Goal: Transaction & Acquisition: Register for event/course

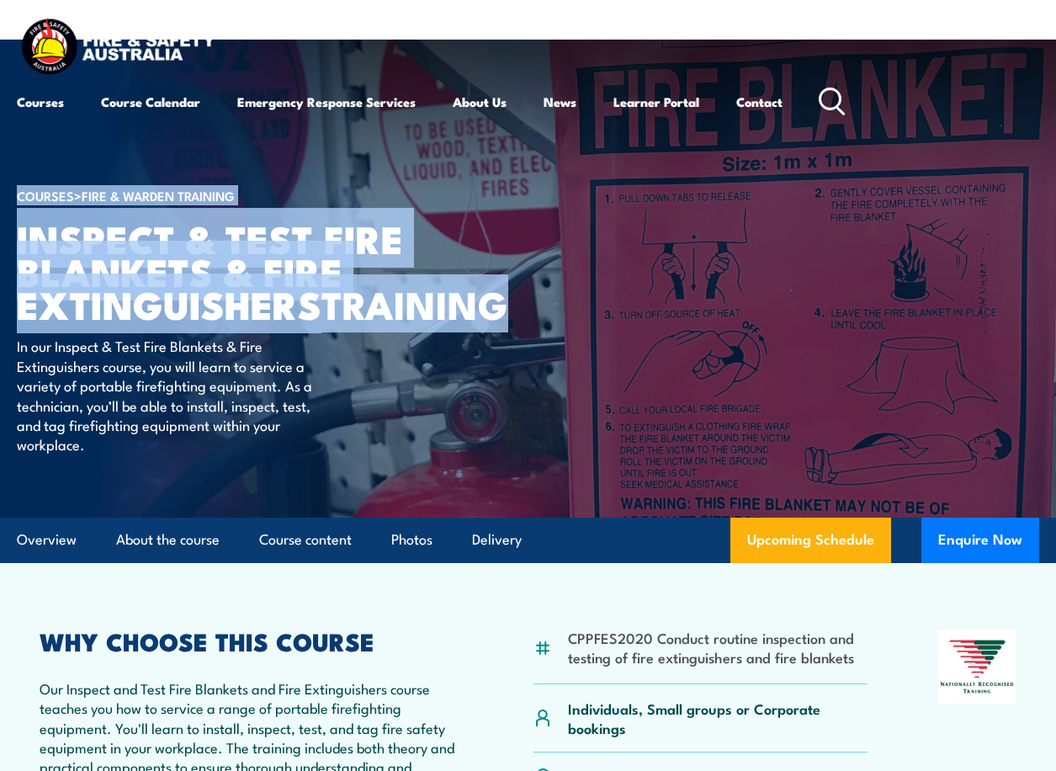
drag, startPoint x: 201, startPoint y: 343, endPoint x: 15, endPoint y: 247, distance: 209.7
click at [15, 247] on section "COURSES > Fire & Warden Training Inspect & Test Fire Blankets & Fire Extinguish…" at bounding box center [528, 279] width 1056 height 478
copy section "COURSES > Fire & Warden Training Inspect & Test Fire Blankets & Fire Extinguish…"
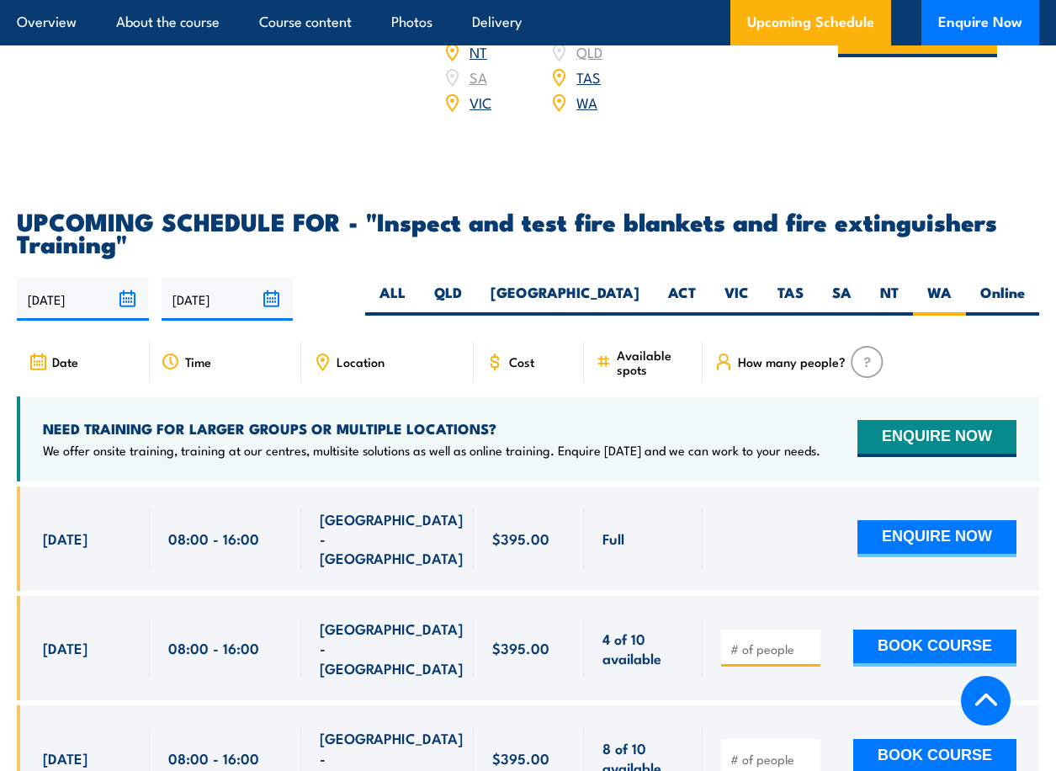
scroll to position [2946, 0]
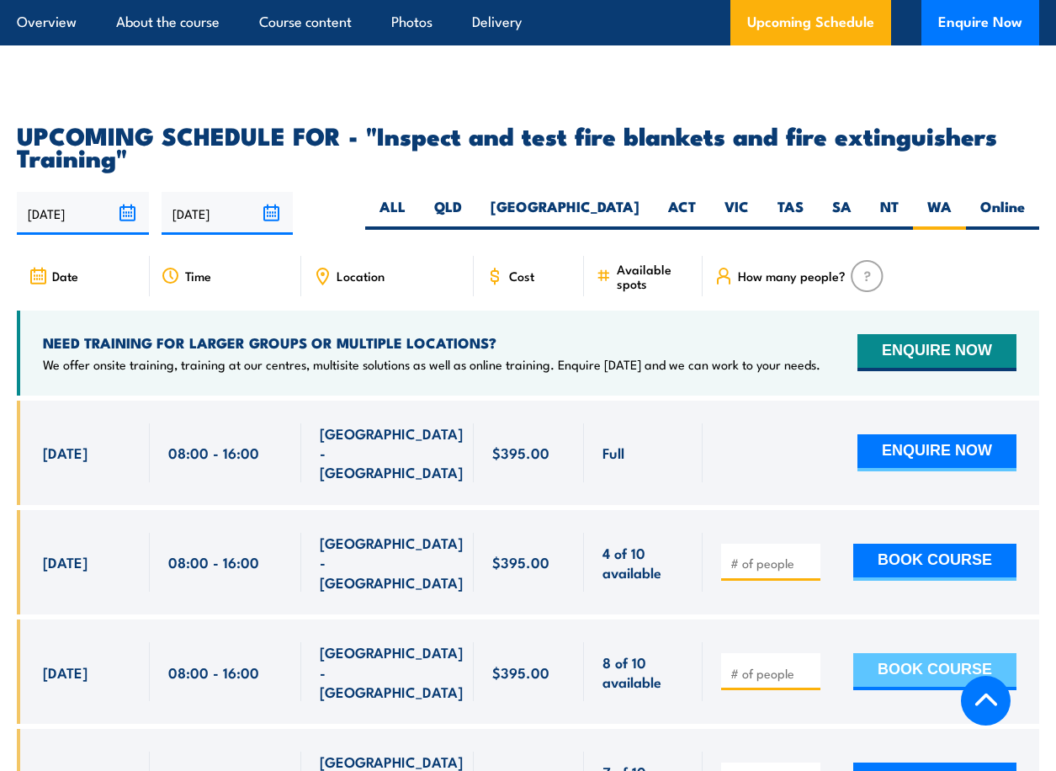
click at [958, 653] on button "BOOK COURSE" at bounding box center [935, 671] width 163 height 37
type input "1"
click at [903, 653] on button "BOOK COURSE" at bounding box center [935, 671] width 163 height 37
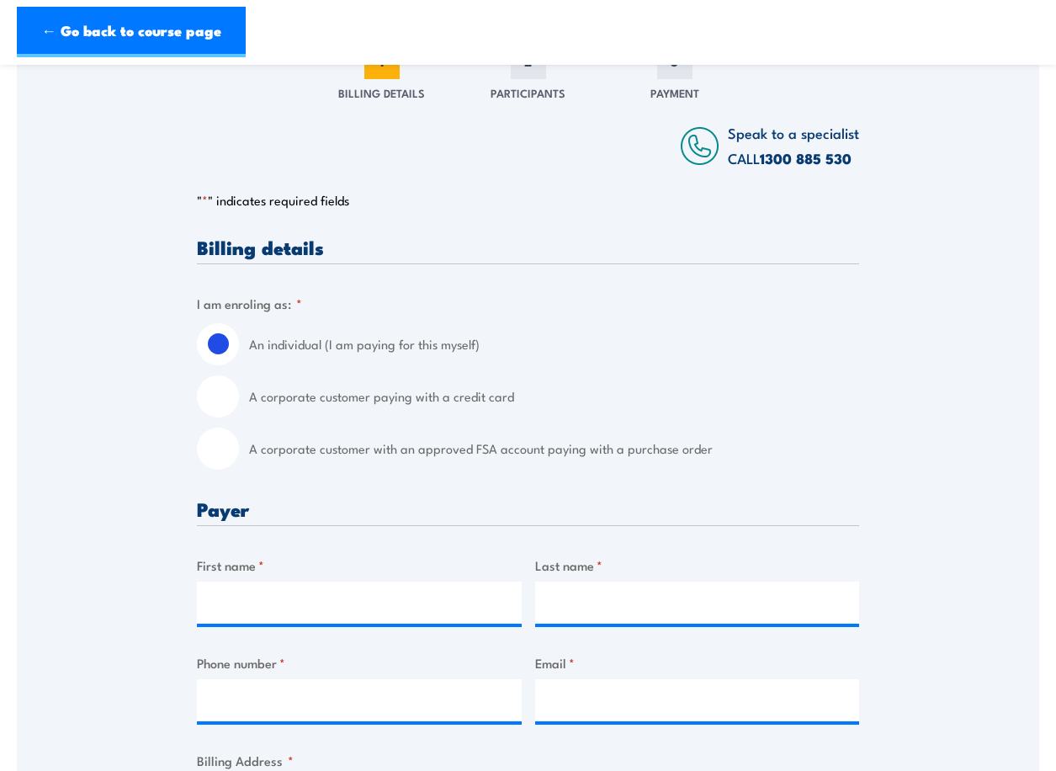
scroll to position [253, 0]
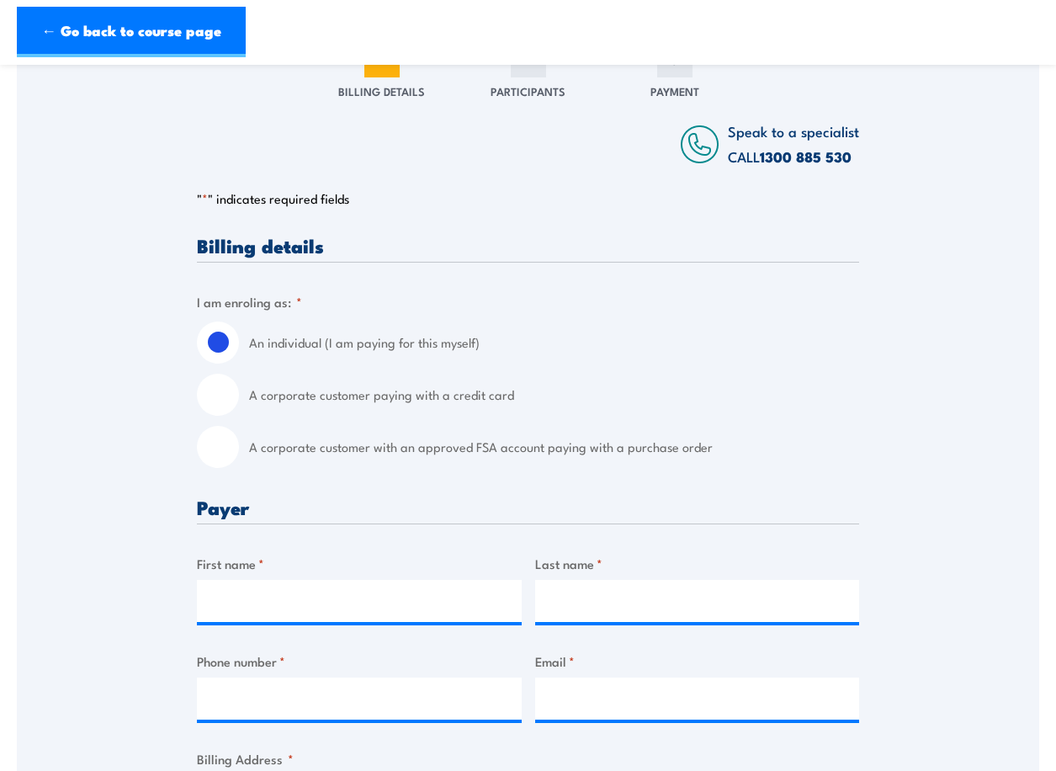
click at [206, 393] on input "A corporate customer paying with a credit card" at bounding box center [218, 395] width 42 height 42
radio input "true"
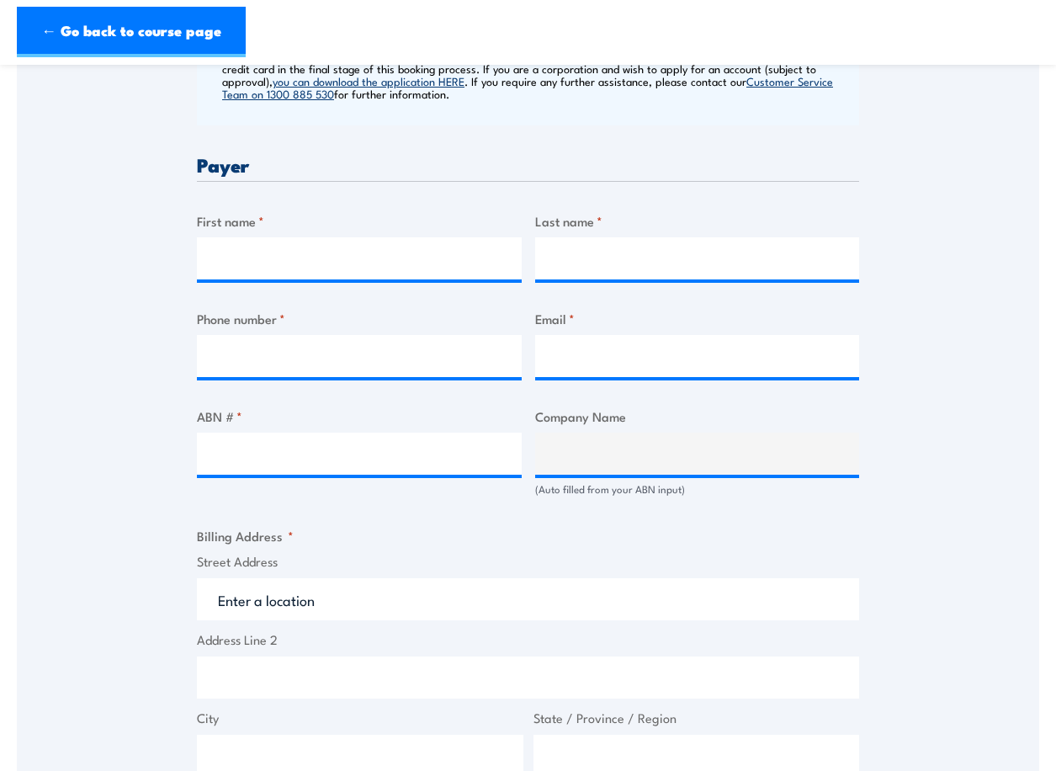
scroll to position [758, 0]
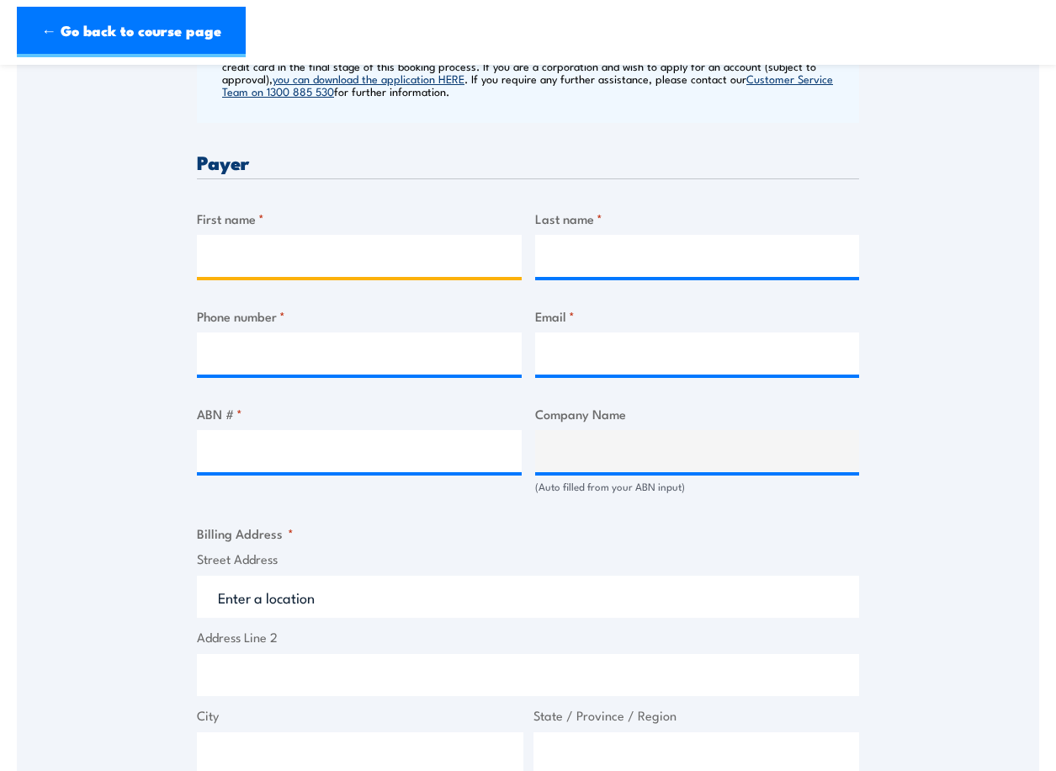
click at [242, 255] on input "First name *" at bounding box center [359, 256] width 325 height 42
type input "Rikki"
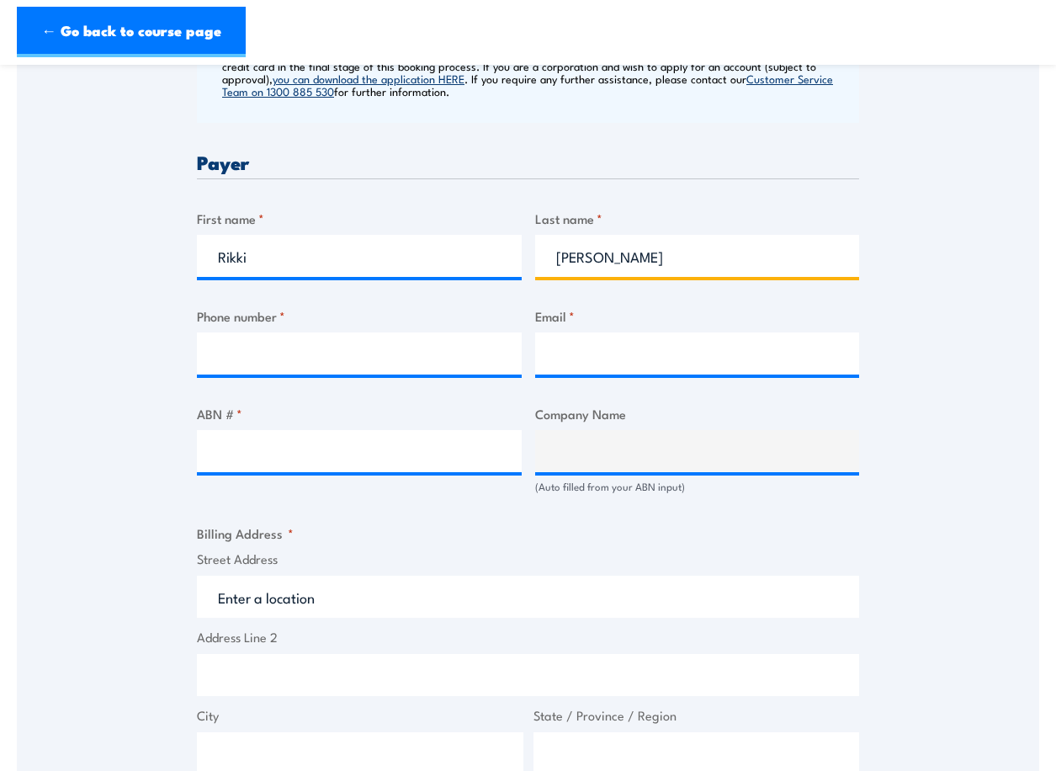
type input "[PERSON_NAME]"
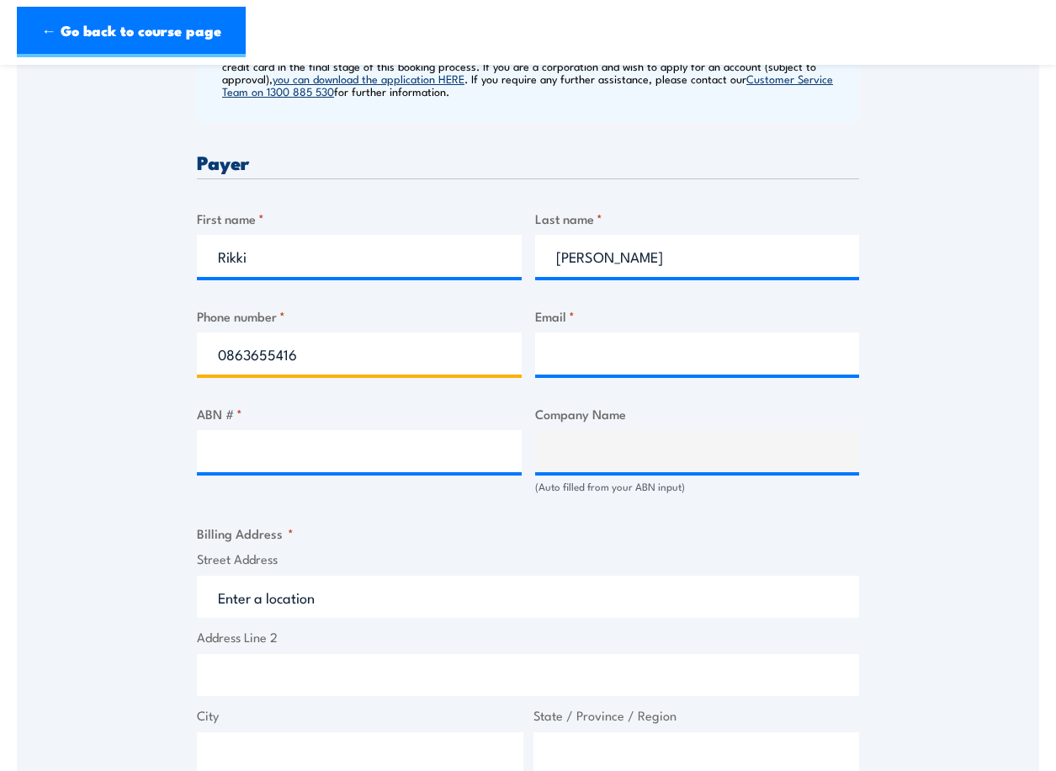
type input "0863655416"
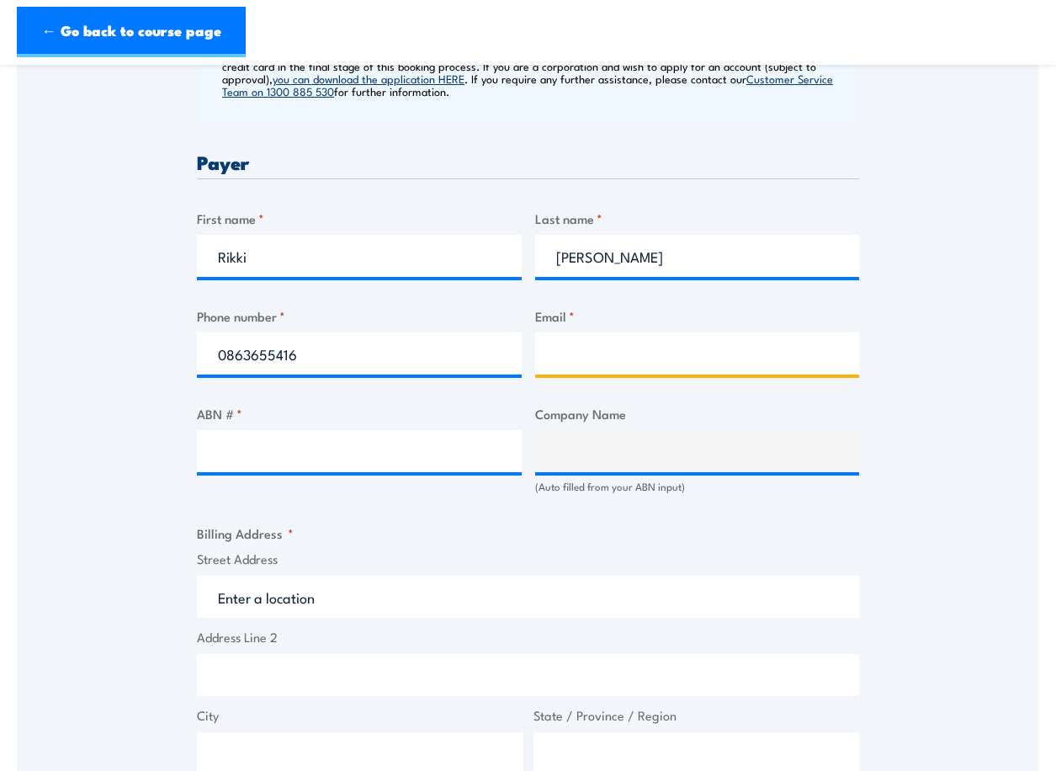
click at [568, 360] on input "Email *" at bounding box center [697, 353] width 325 height 42
type input "[EMAIL_ADDRESS][DOMAIN_NAME]"
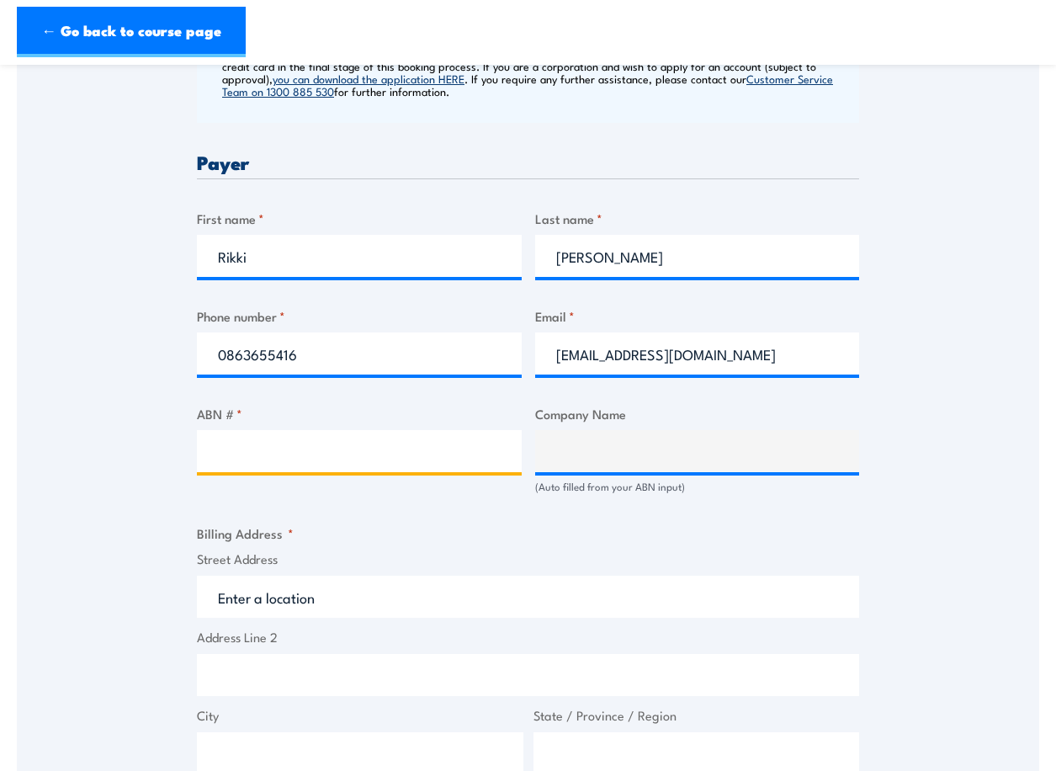
click at [307, 459] on input "ABN # *" at bounding box center [359, 451] width 325 height 42
